Goal: Information Seeking & Learning: Check status

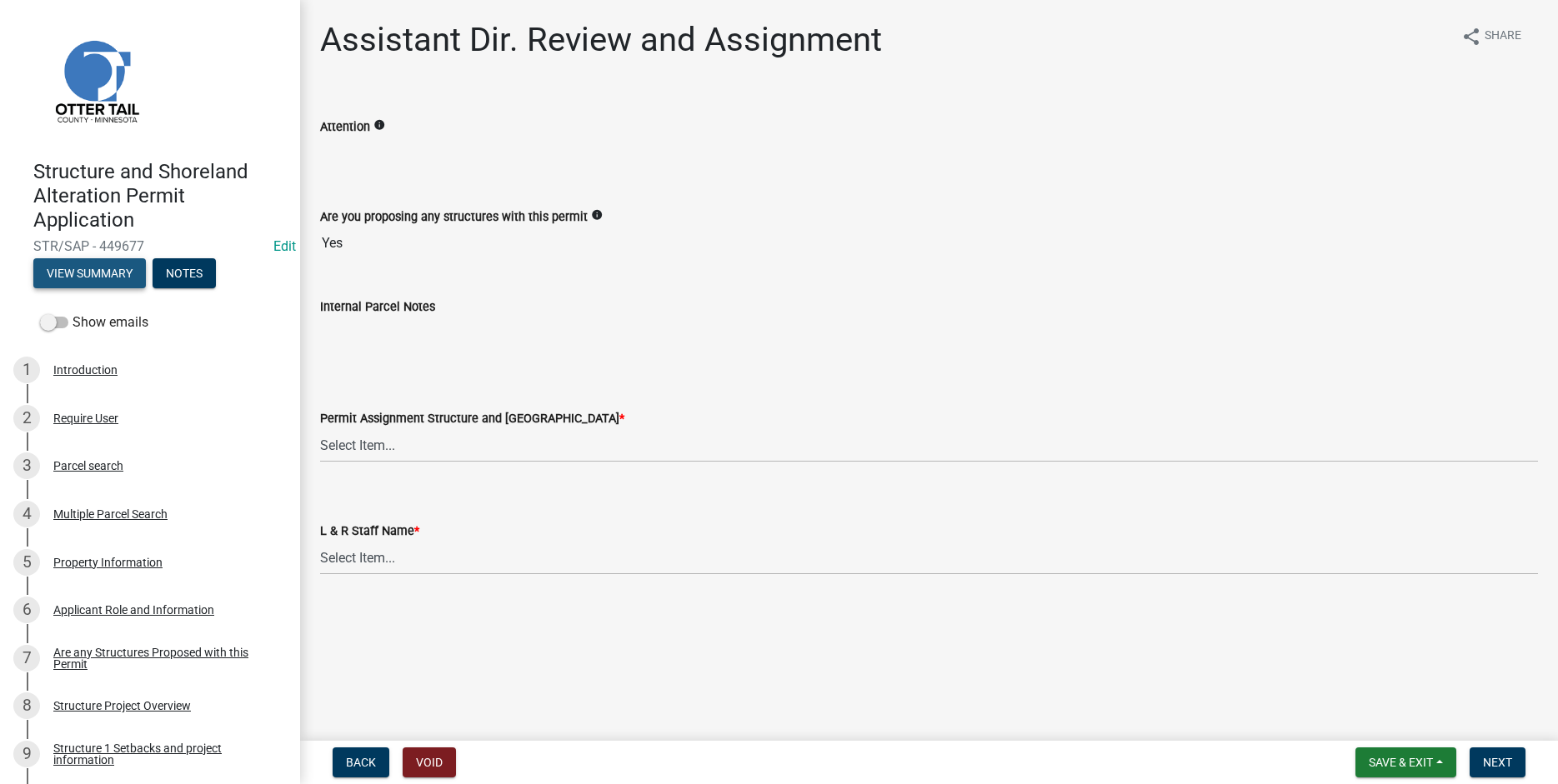
click at [87, 268] on button "View Summary" at bounding box center [89, 273] width 113 height 30
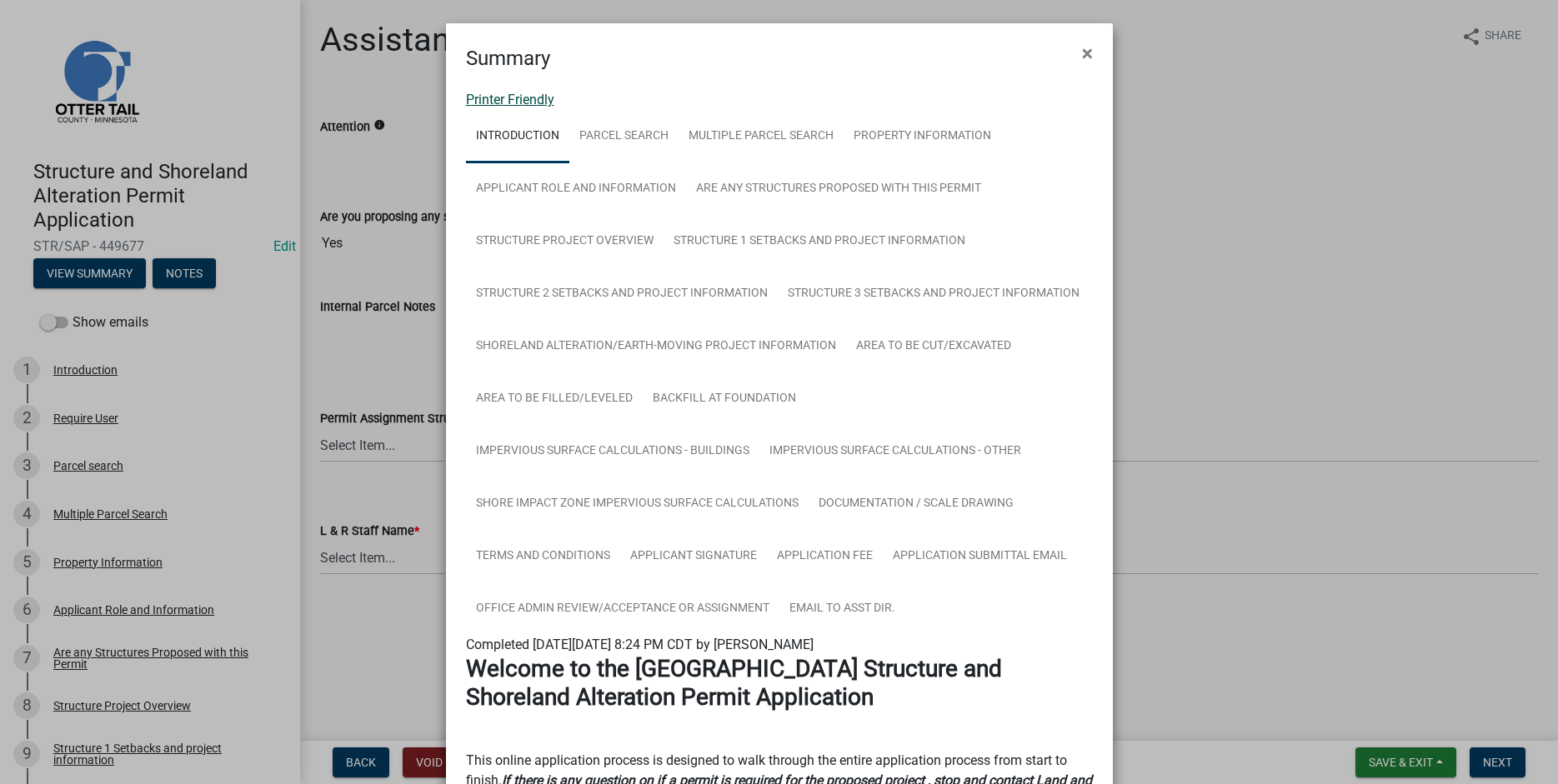
click at [479, 99] on link "Printer Friendly" at bounding box center [511, 100] width 89 height 16
click at [1084, 53] on span "×" at bounding box center [1087, 53] width 10 height 23
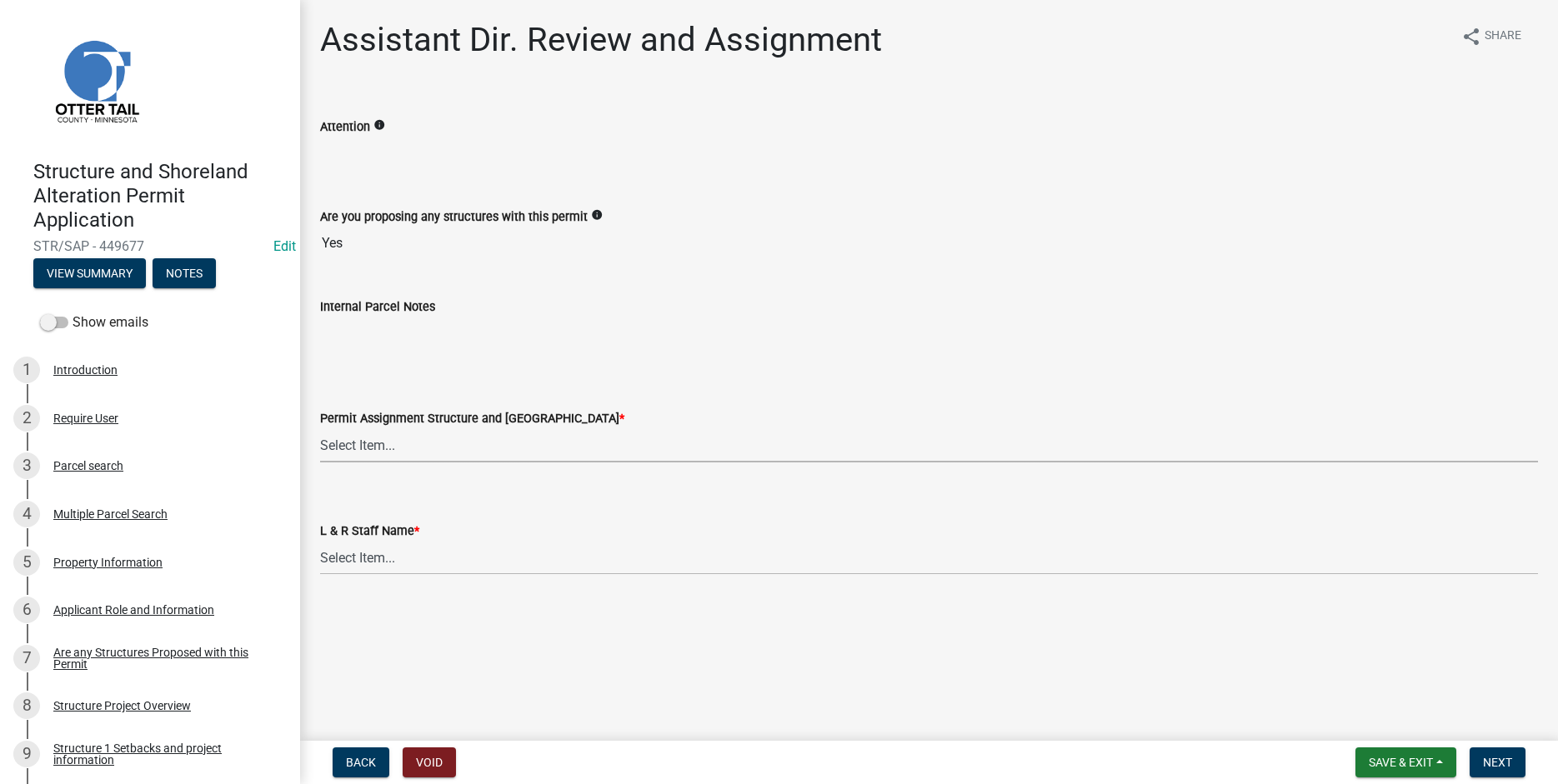
click at [320, 428] on select "Select Item... [PERSON_NAME] ([EMAIL_ADDRESS][DOMAIN_NAME]) [PERSON_NAME] ([EMA…" at bounding box center [929, 445] width 1218 height 34
click option "[PERSON_NAME] ([EMAIL_ADDRESS][DOMAIN_NAME])" at bounding box center [0, 0] width 0 height 0
select select "59604e5d-1b2c-4ad9-afb6-8cdca293e639"
click at [344, 556] on select "Select Item... [PERSON_NAME] [PERSON_NAME] [PERSON_NAME] [PERSON_NAME] [PERSON_…" at bounding box center [929, 557] width 1218 height 34
click option "[PERSON_NAME]" at bounding box center [0, 0] width 0 height 0
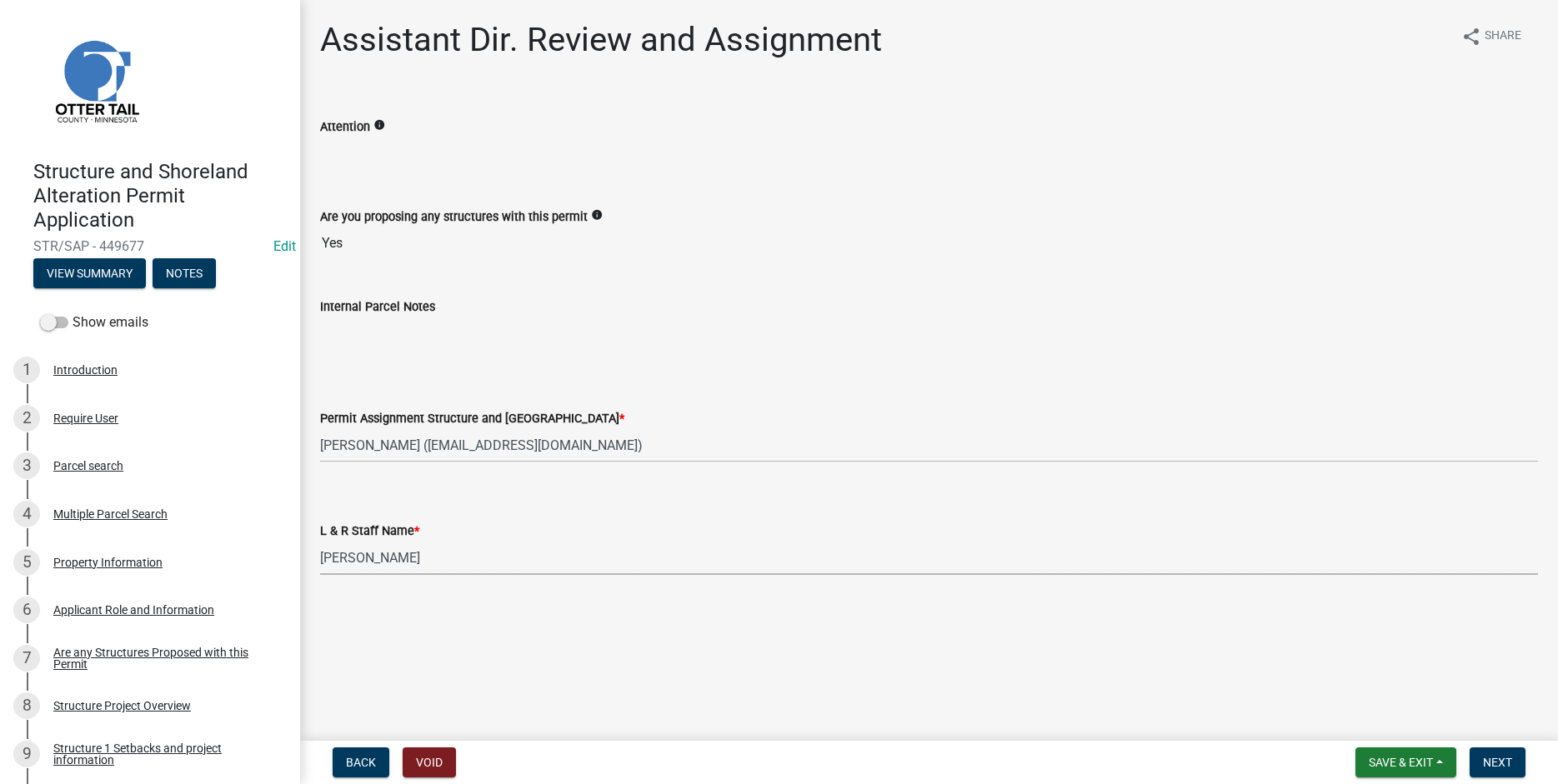
select select "190fd4c8-42ef-492b-a4a0-a0213555944c"
click at [1497, 761] on span "Next" at bounding box center [1498, 762] width 30 height 13
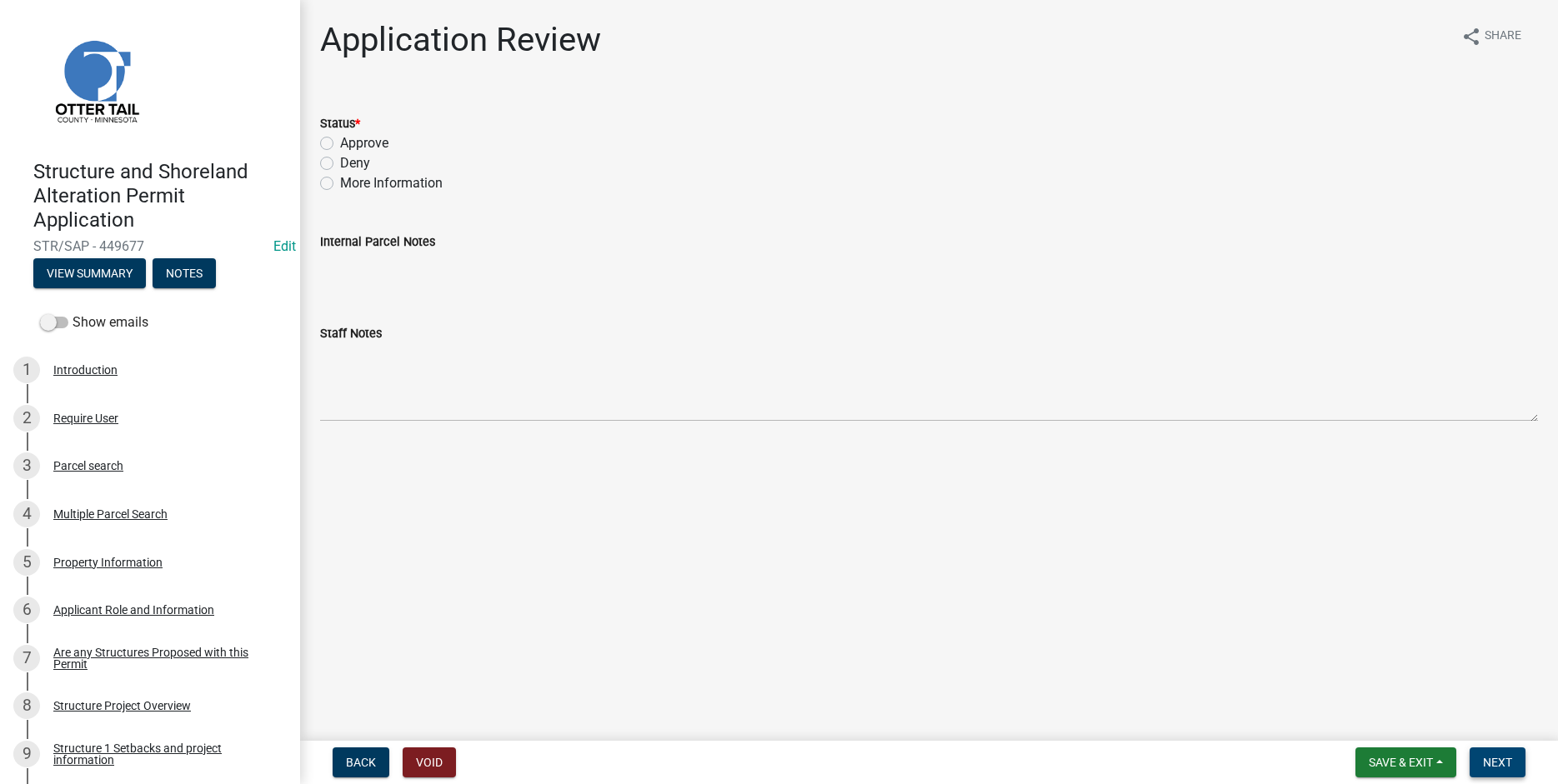
click at [1502, 760] on span "Next" at bounding box center [1498, 762] width 30 height 13
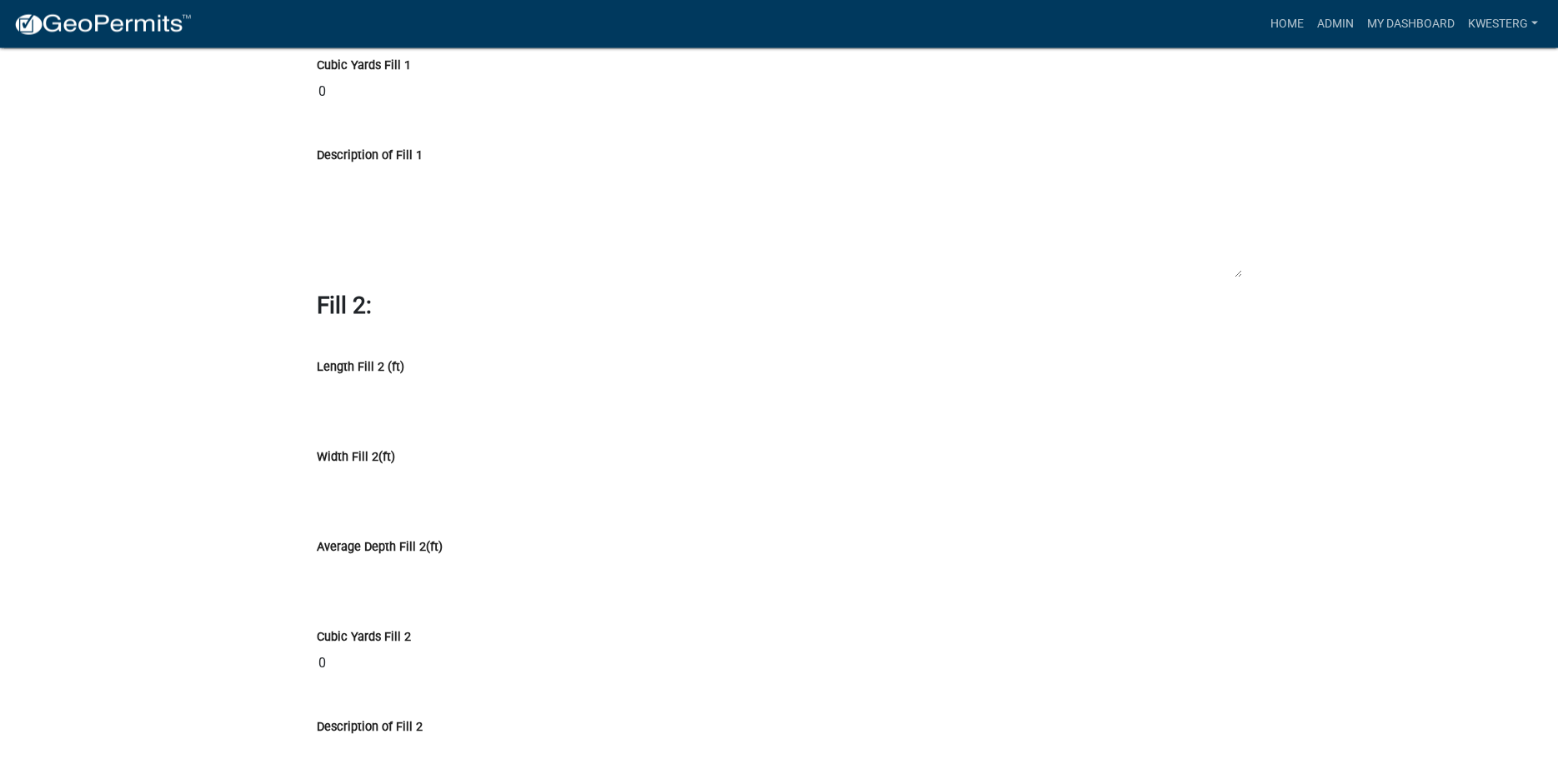
scroll to position [13134, 0]
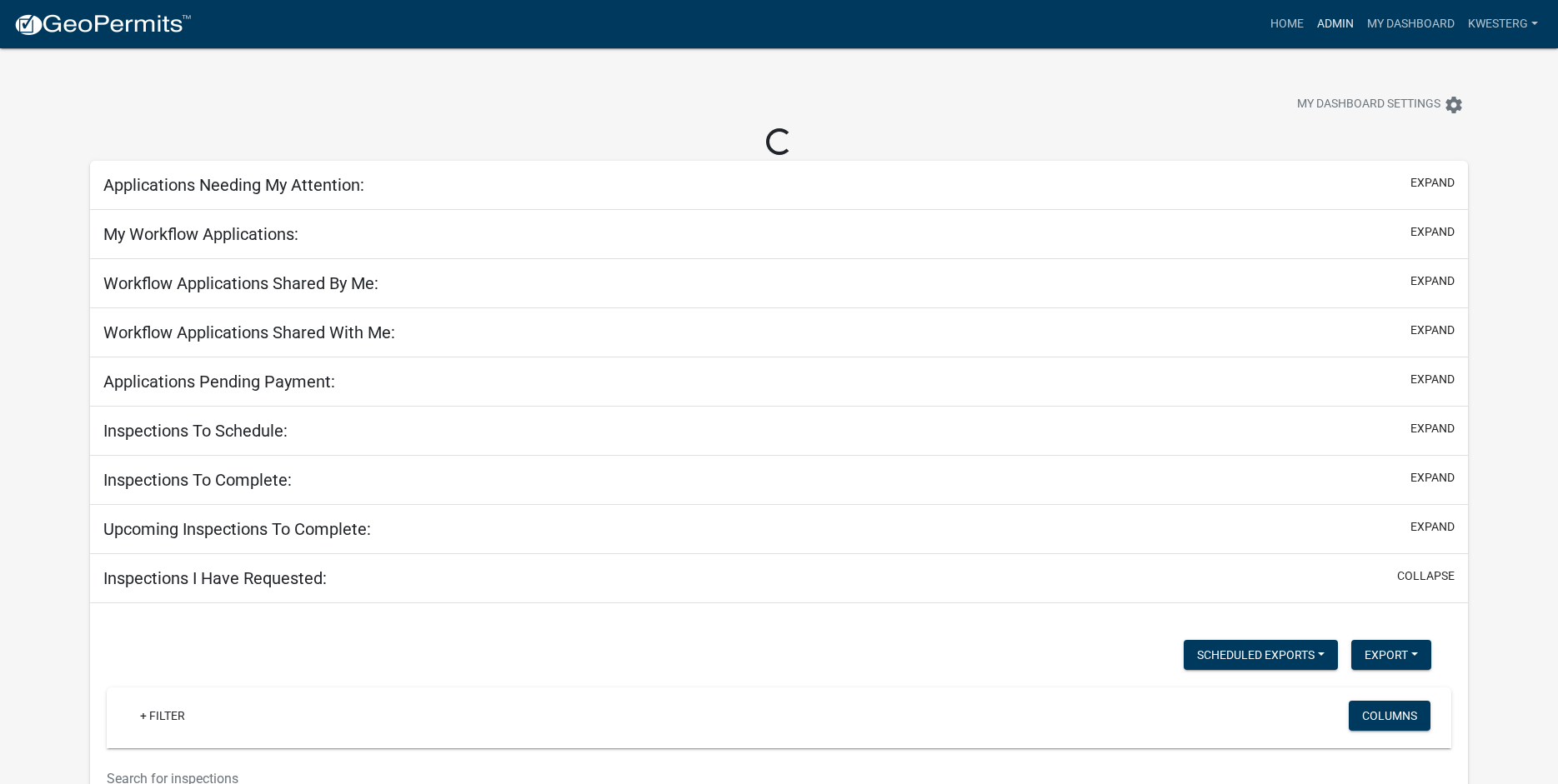
click at [1337, 22] on link "Admin" at bounding box center [1336, 24] width 50 height 31
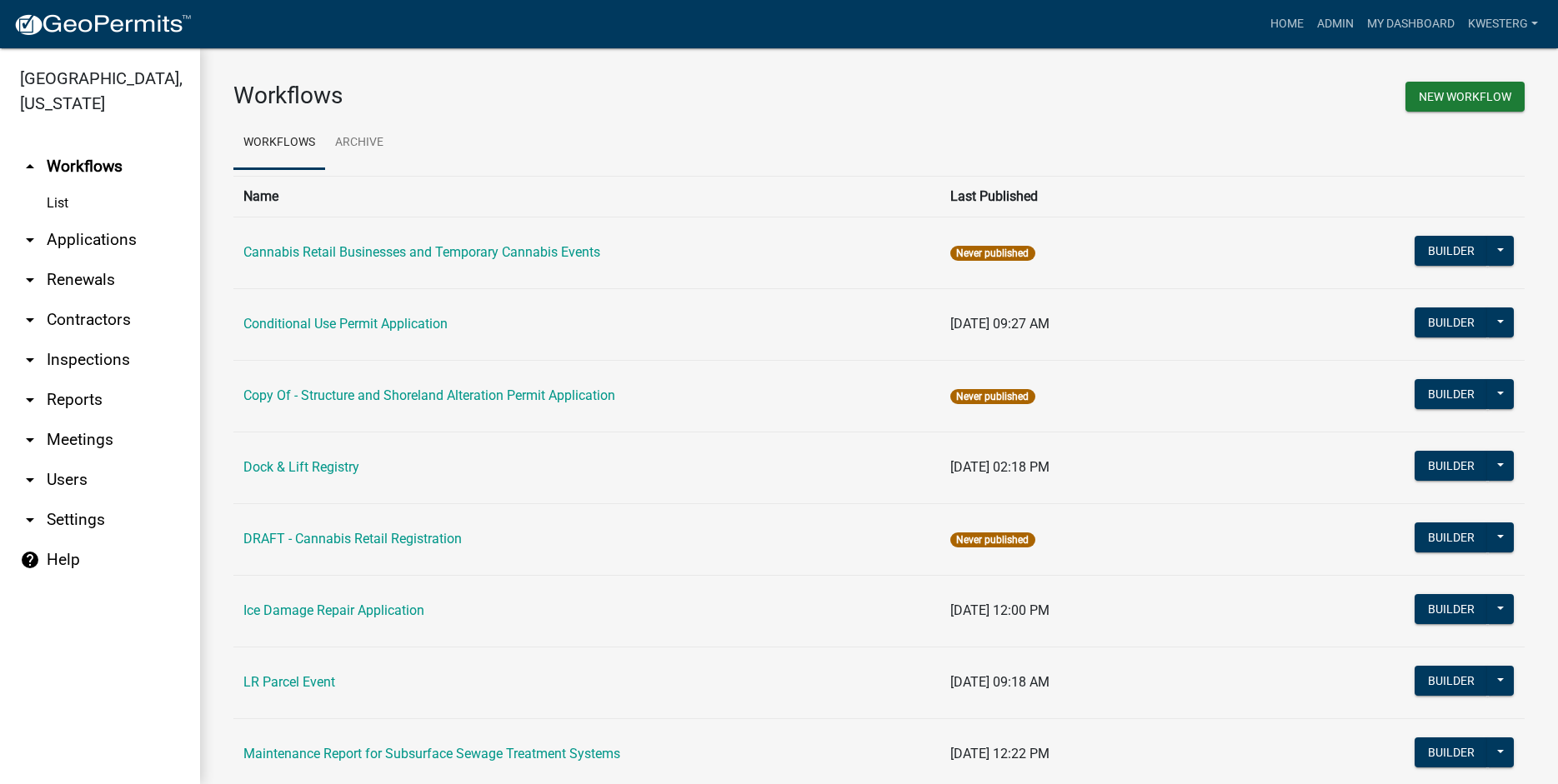
click at [105, 241] on link "arrow_drop_down Applications" at bounding box center [100, 240] width 200 height 40
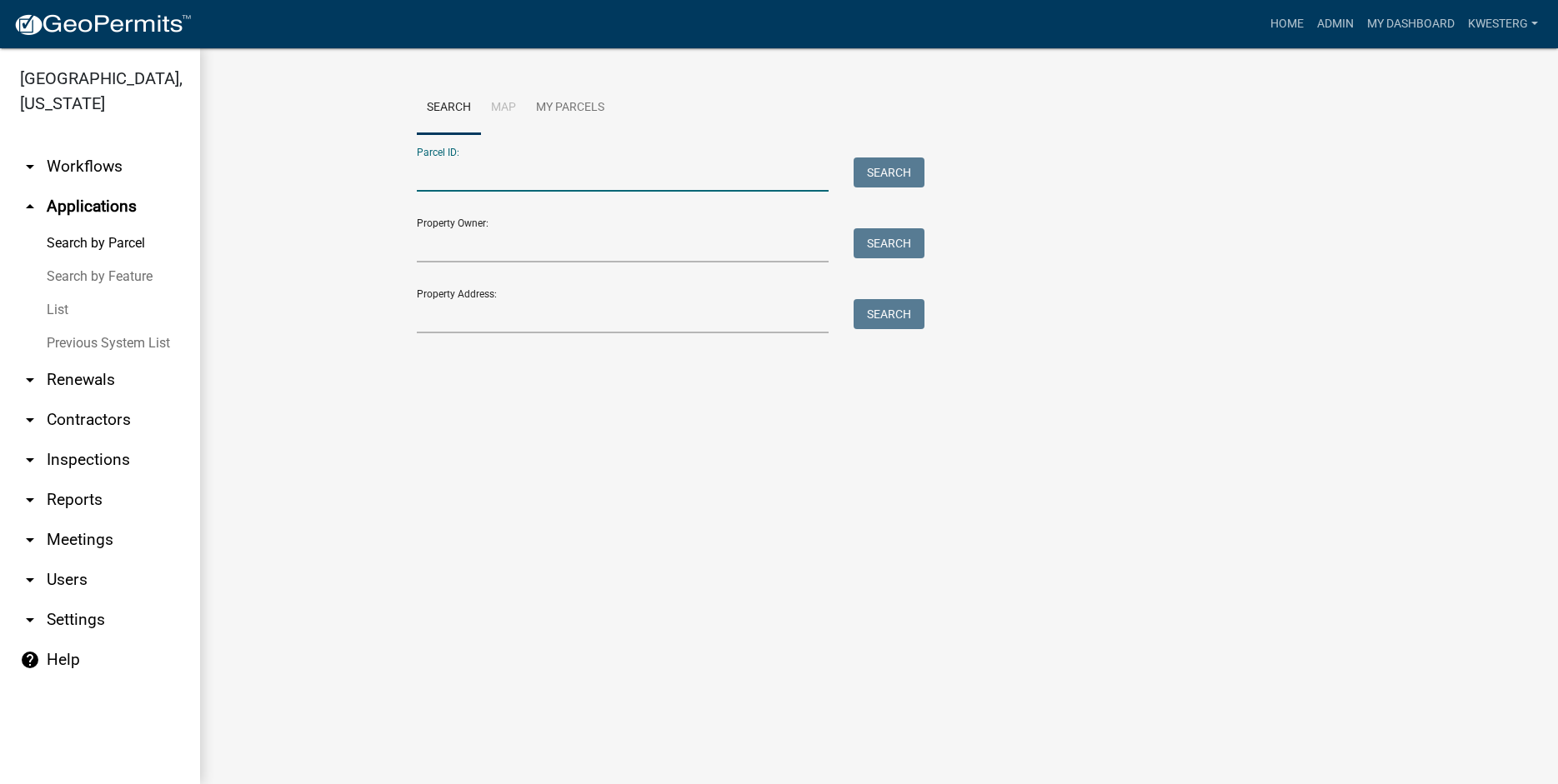
paste input "10000110071001"
type input "10000110071001"
click at [888, 174] on button "Search" at bounding box center [889, 172] width 71 height 30
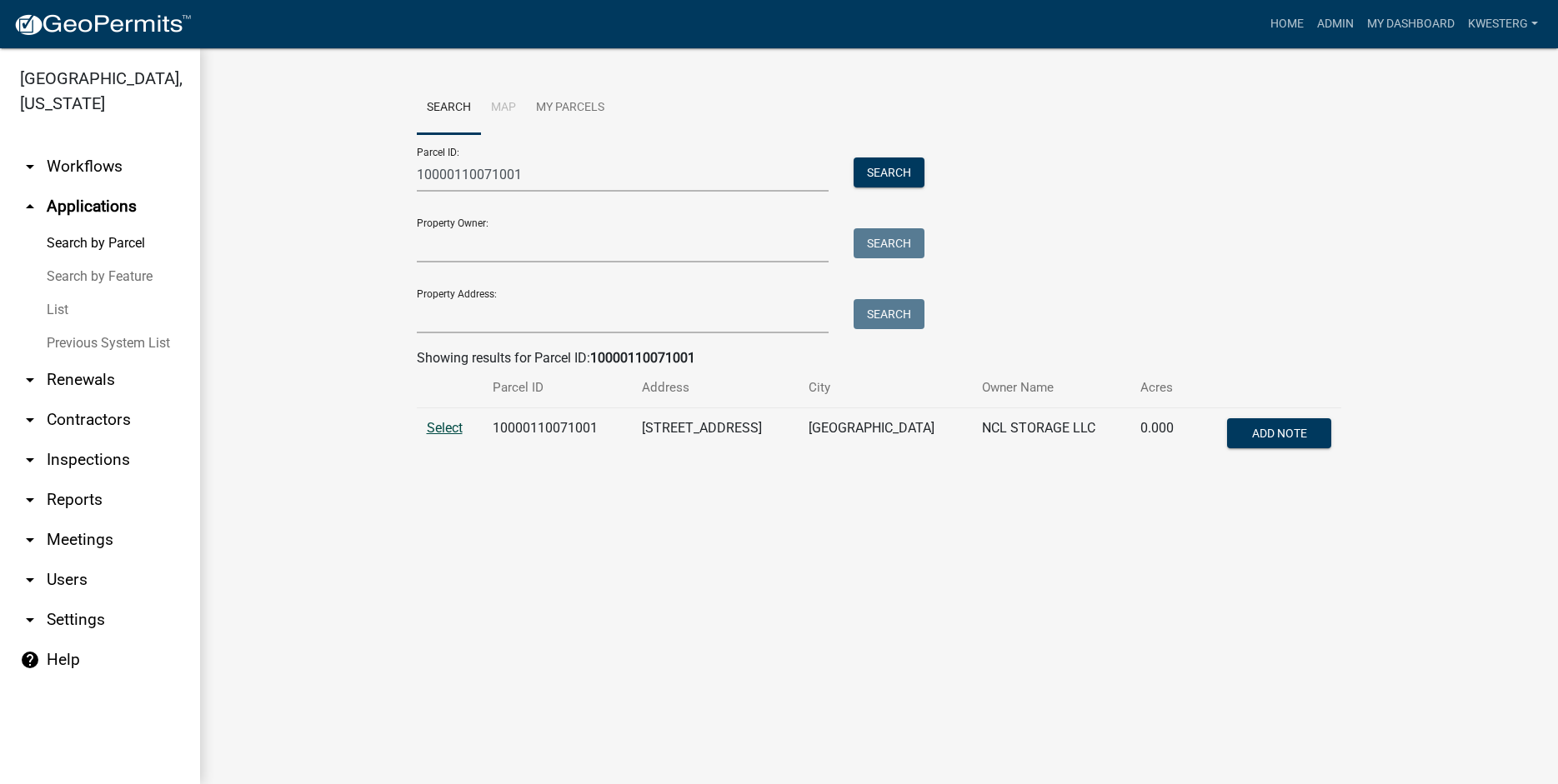
click at [446, 426] on span "Select" at bounding box center [444, 428] width 36 height 16
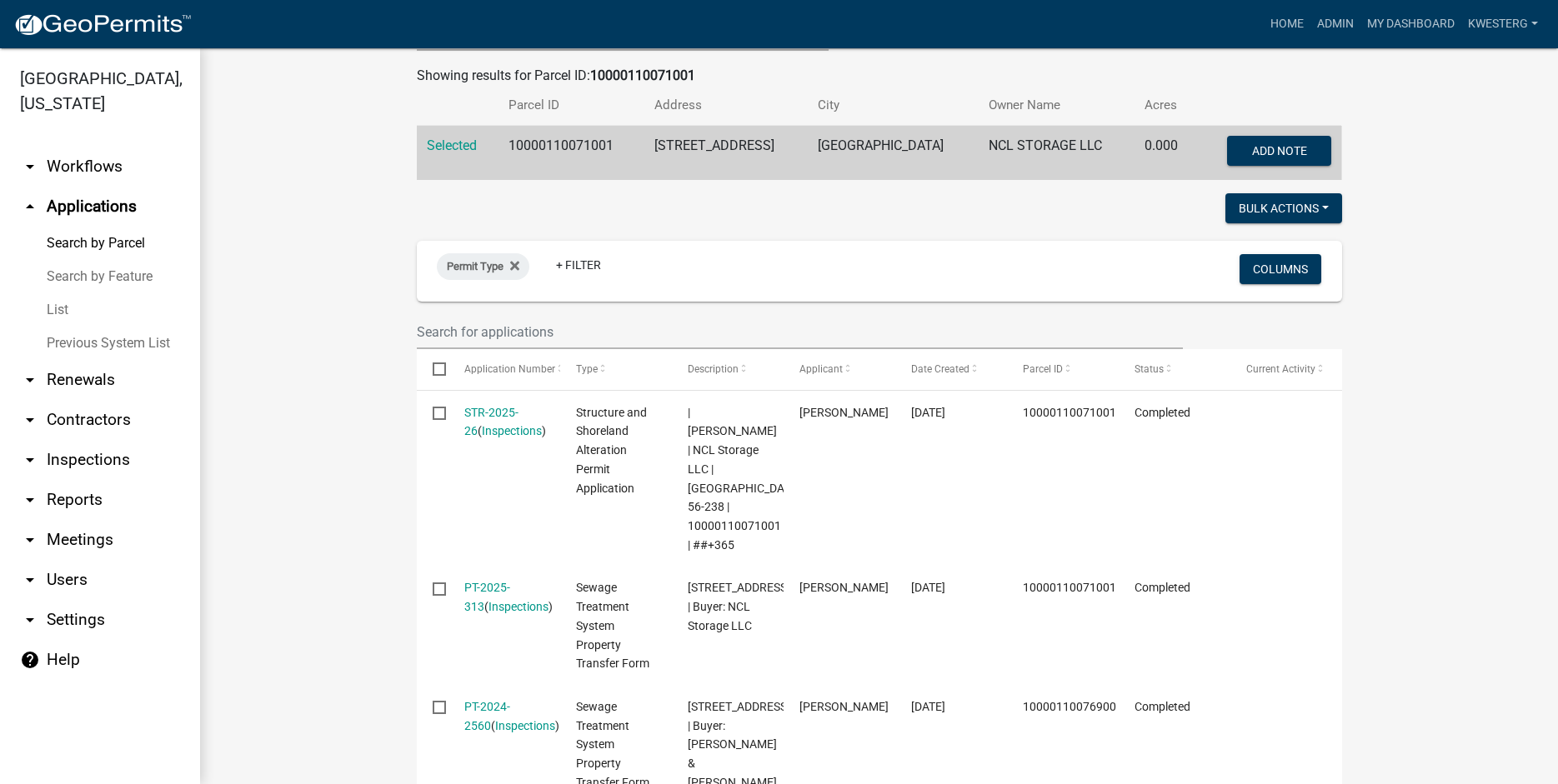
scroll to position [475, 0]
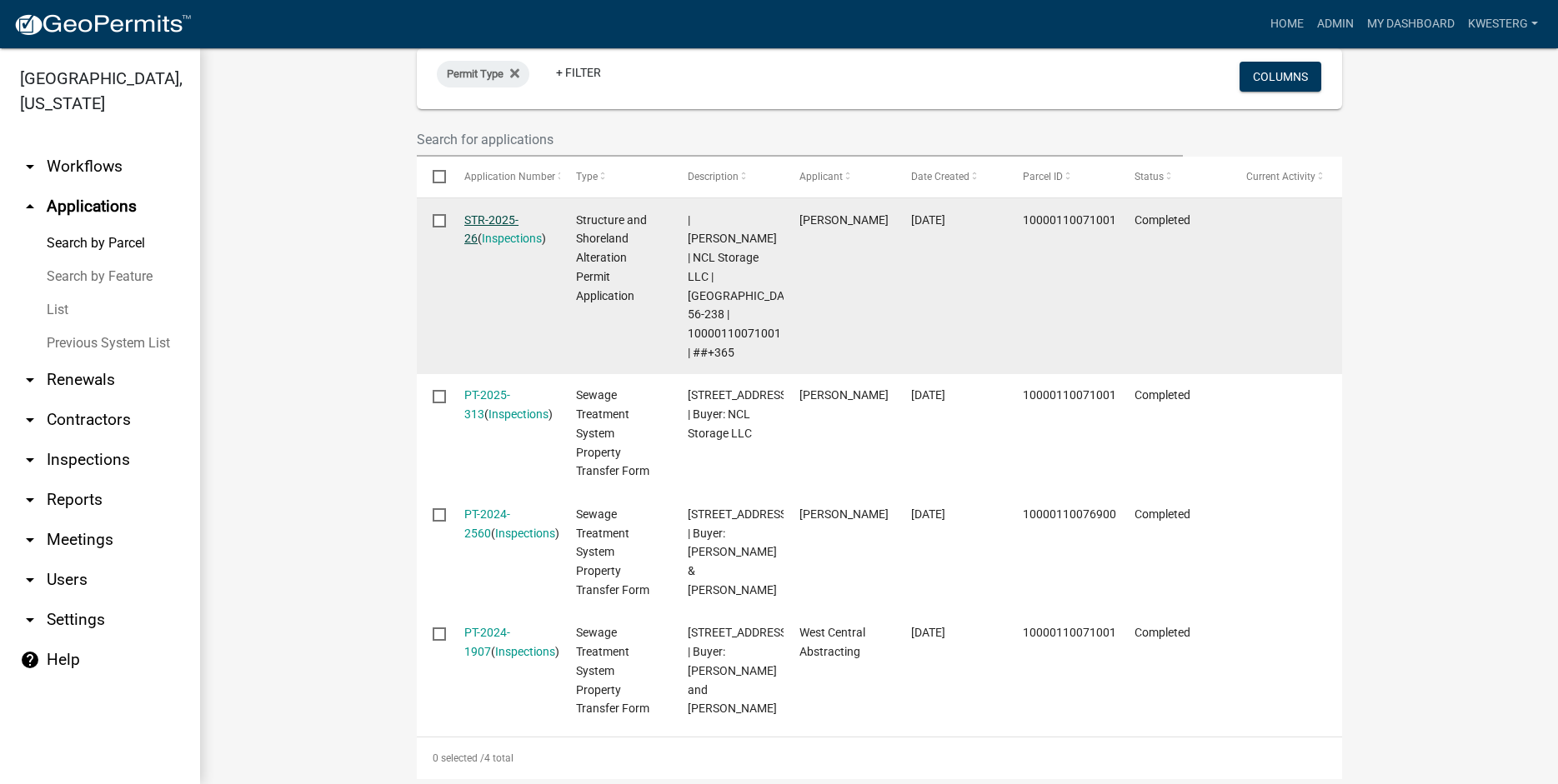
click at [498, 220] on link "STR-2025-26" at bounding box center [492, 229] width 54 height 32
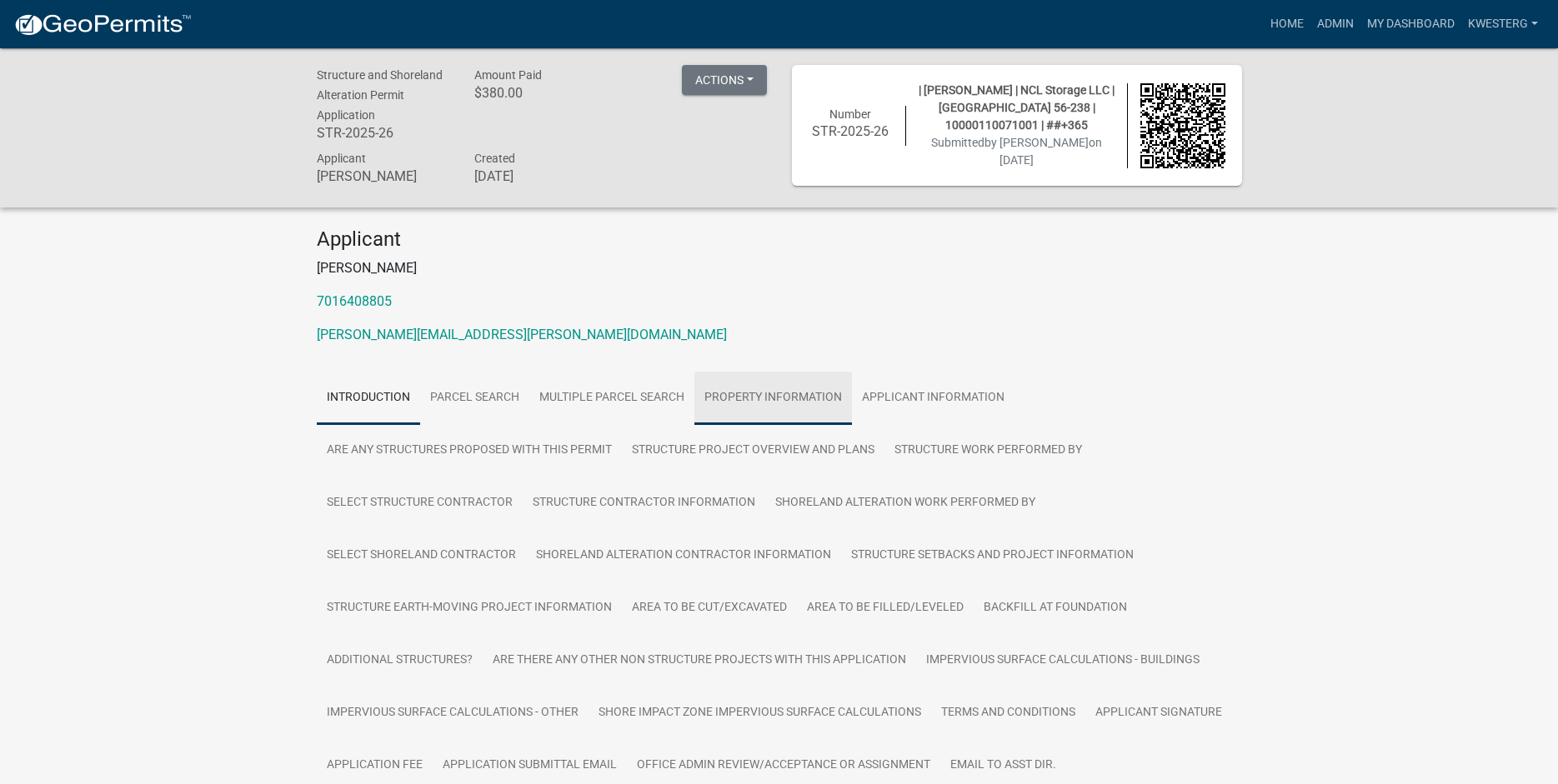
click at [749, 398] on link "Property Information" at bounding box center [773, 398] width 157 height 53
click at [748, 445] on link "Structure Project Overview and Plans" at bounding box center [753, 451] width 262 height 53
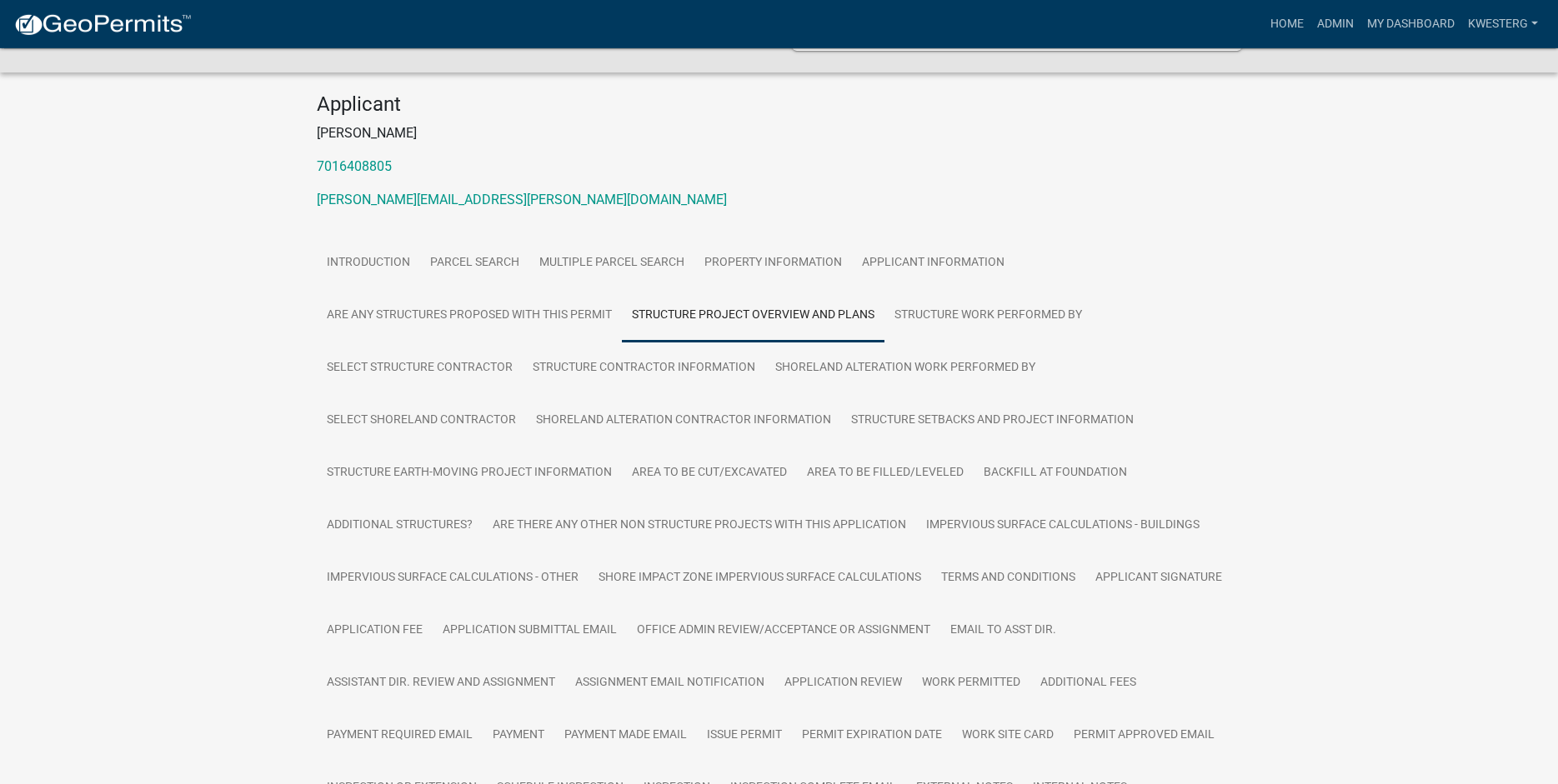
scroll to position [39, 0]
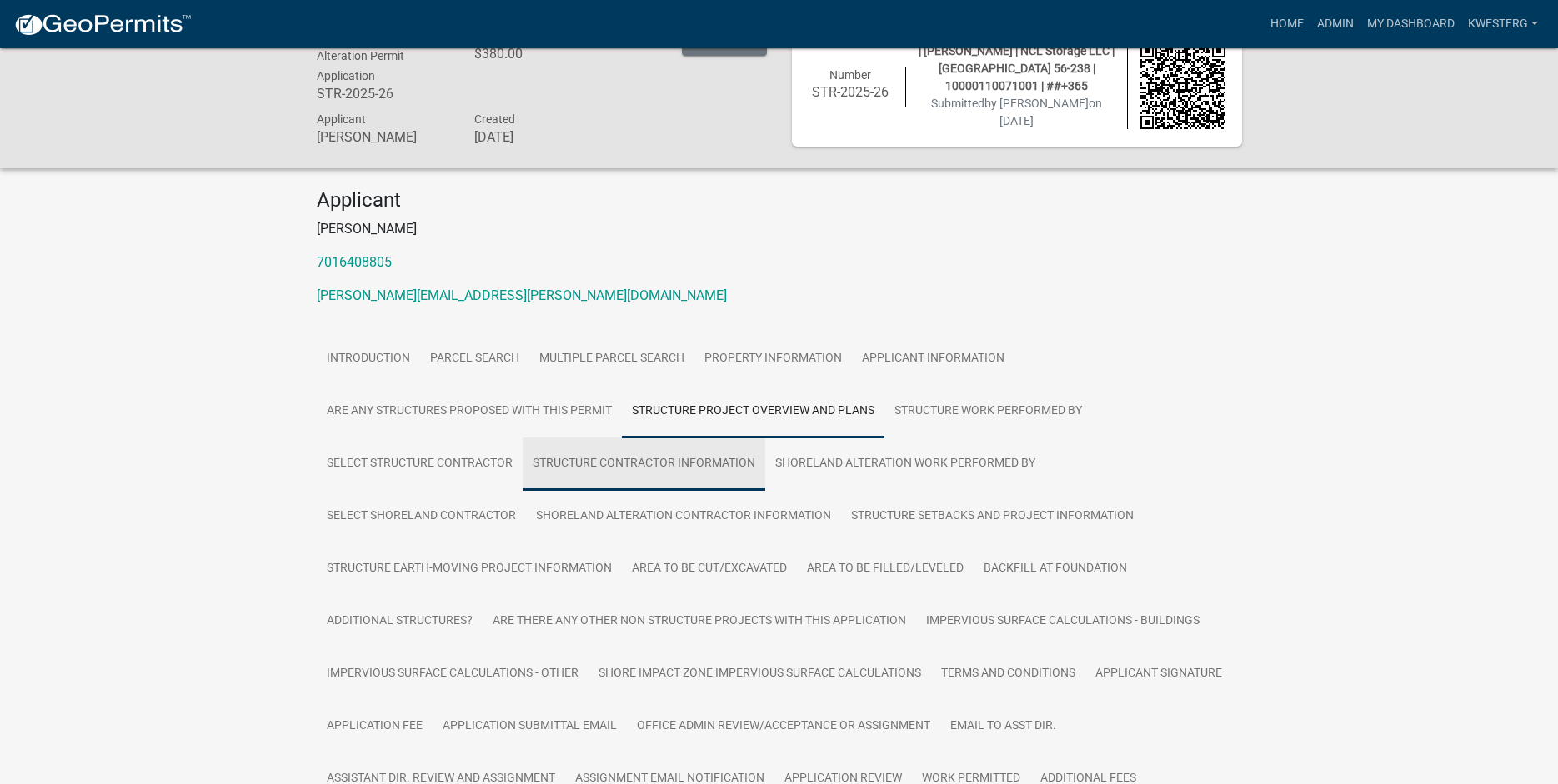
click at [646, 467] on link "Structure Contractor Information" at bounding box center [644, 464] width 242 height 53
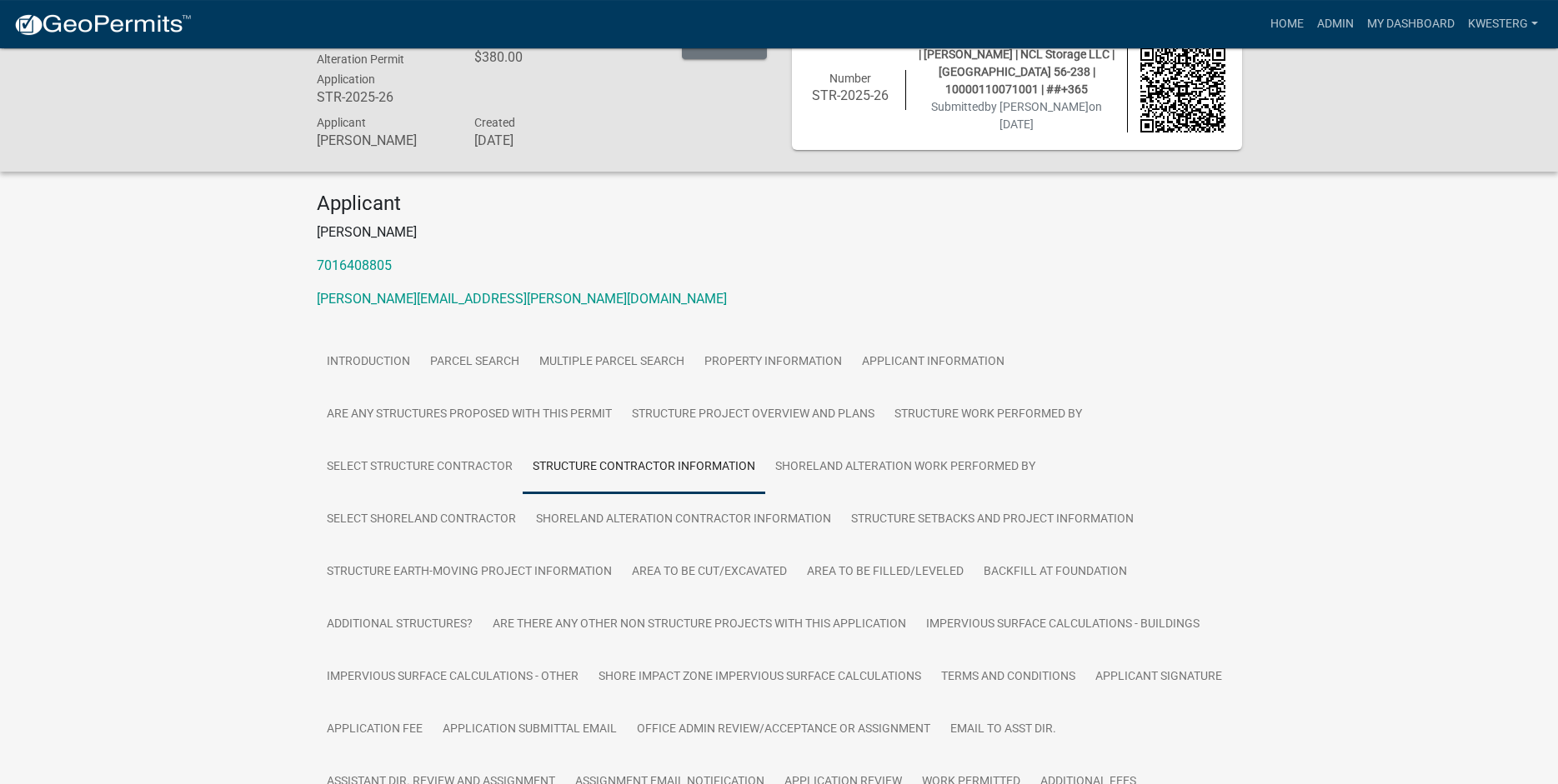
scroll to position [0, 0]
